Goal: Transaction & Acquisition: Purchase product/service

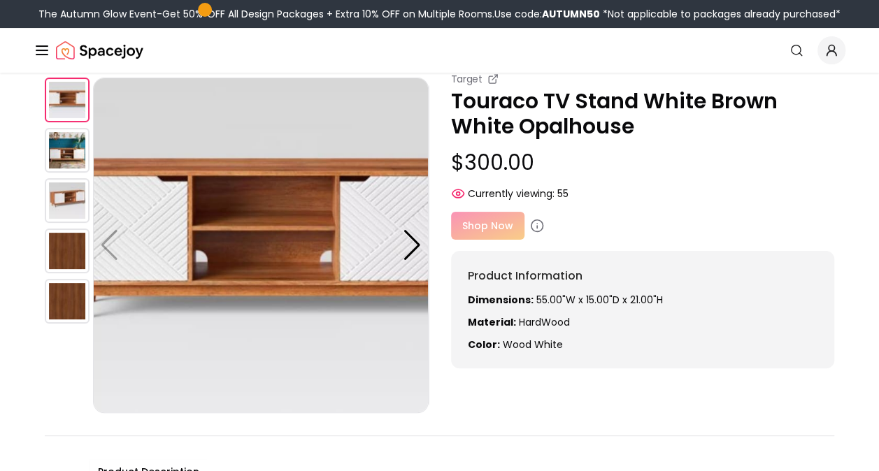
scroll to position [70, 0]
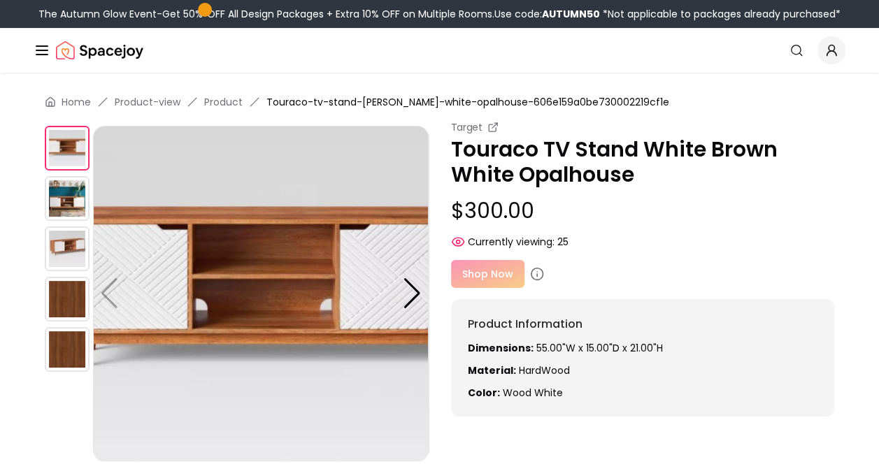
click at [55, 200] on img at bounding box center [67, 198] width 45 height 45
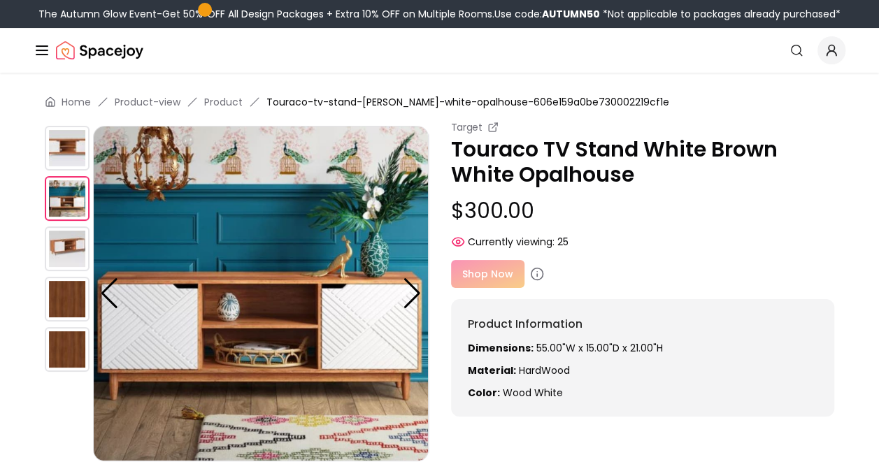
click at [57, 241] on img at bounding box center [67, 249] width 45 height 45
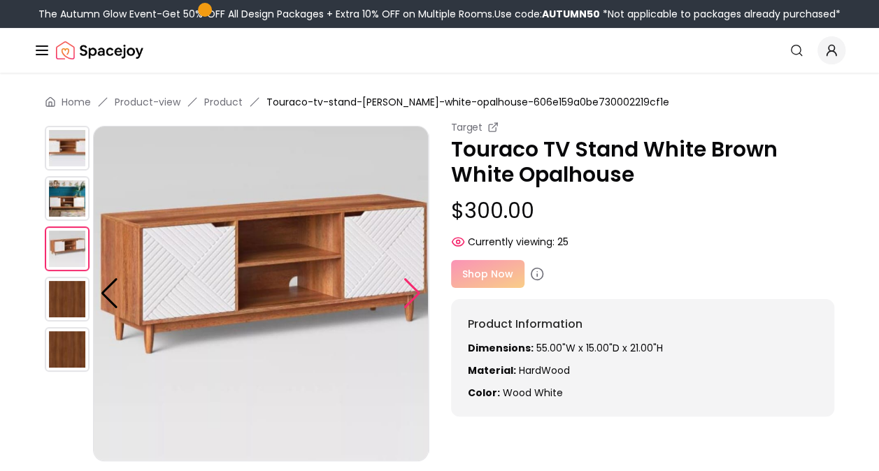
click at [404, 294] on div at bounding box center [412, 293] width 19 height 31
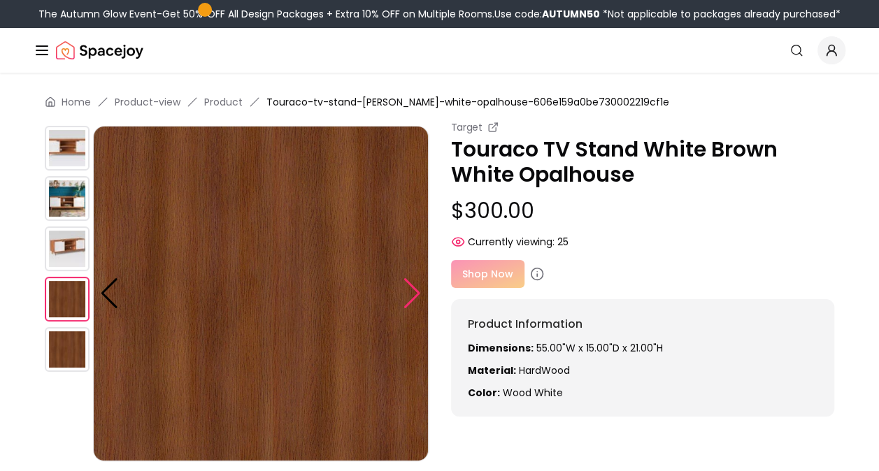
click at [404, 294] on div at bounding box center [412, 293] width 19 height 31
click at [404, 294] on img at bounding box center [261, 294] width 336 height 336
click at [57, 258] on img at bounding box center [67, 249] width 45 height 45
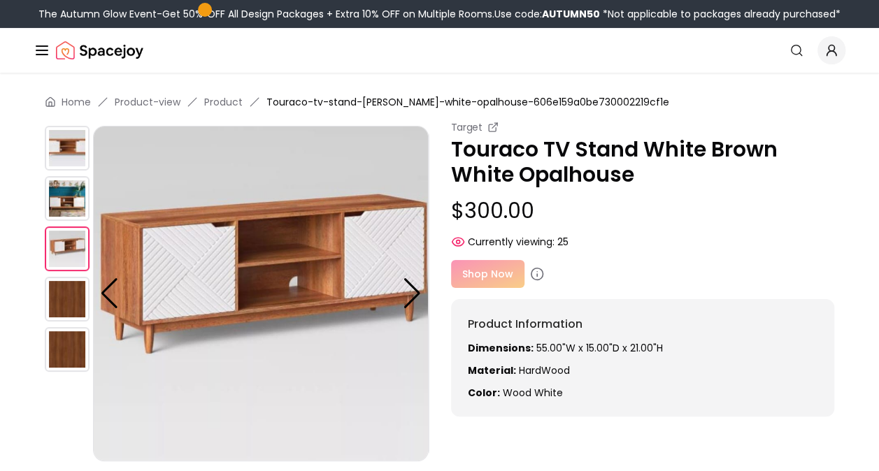
click at [108, 250] on img at bounding box center [261, 294] width 336 height 336
